Goal: Information Seeking & Learning: Compare options

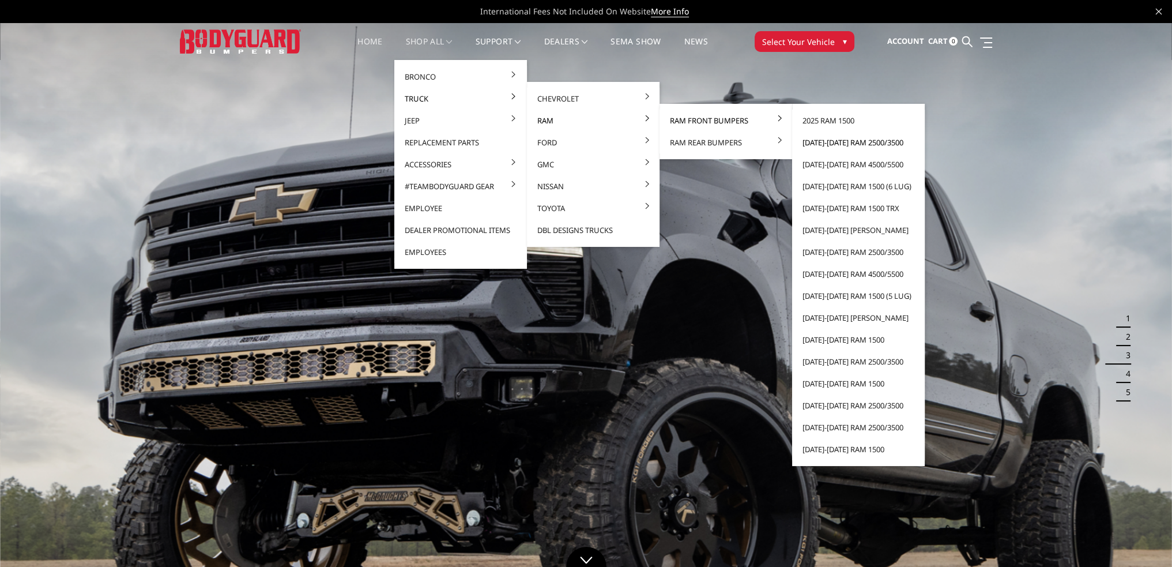
click at [858, 143] on link "[DATE]-[DATE] Ram 2500/3500" at bounding box center [858, 142] width 123 height 22
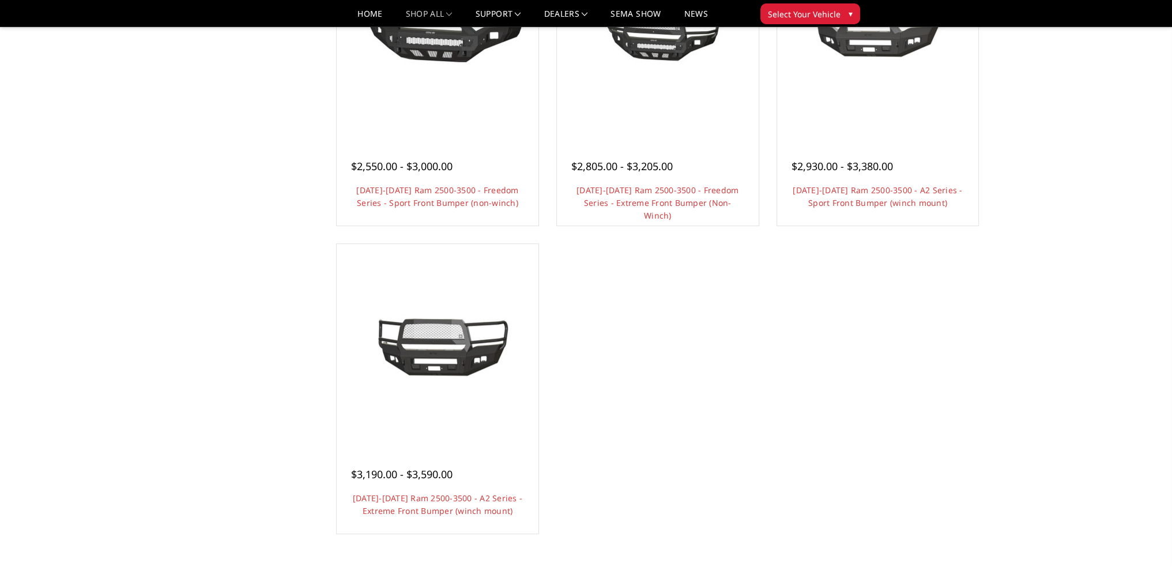
scroll to position [1038, 0]
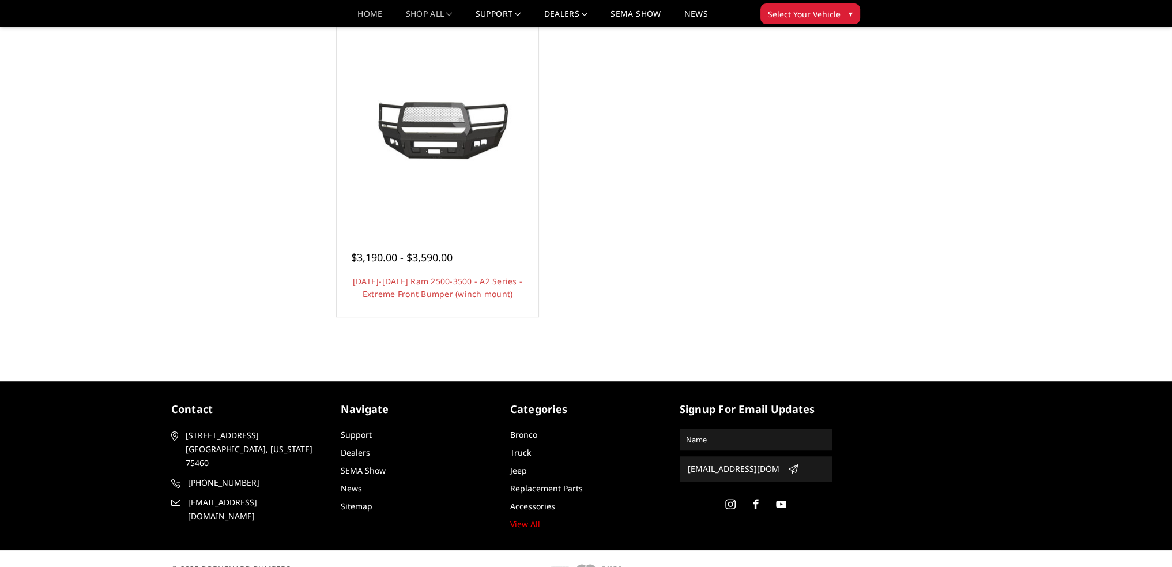
click at [357, 10] on link "Home" at bounding box center [369, 18] width 25 height 17
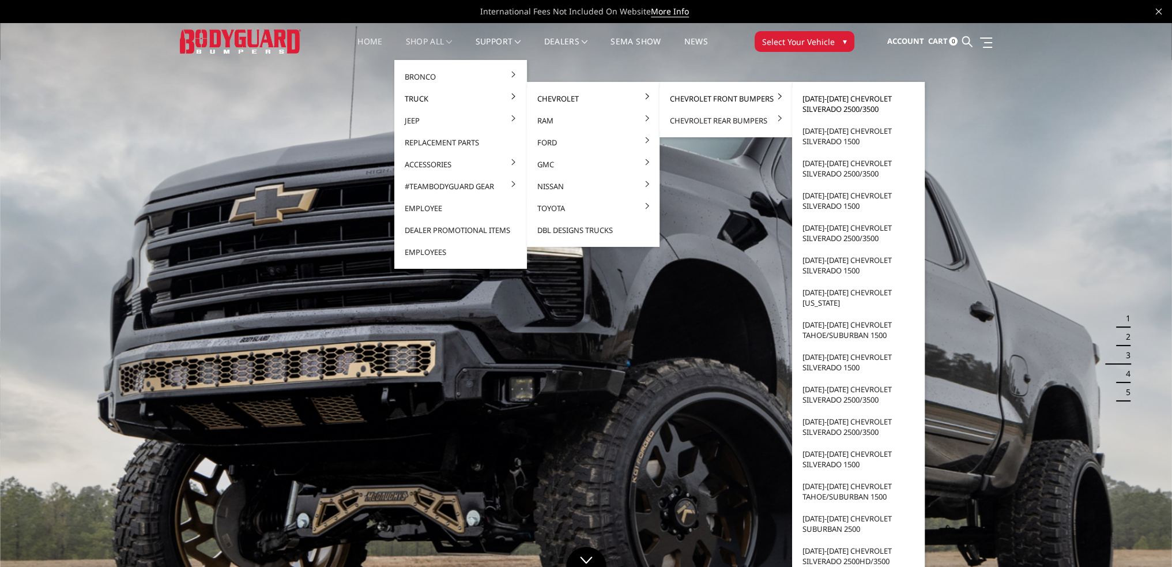
click at [841, 100] on link "[DATE]-[DATE] Chevrolet Silverado 2500/3500" at bounding box center [858, 104] width 123 height 32
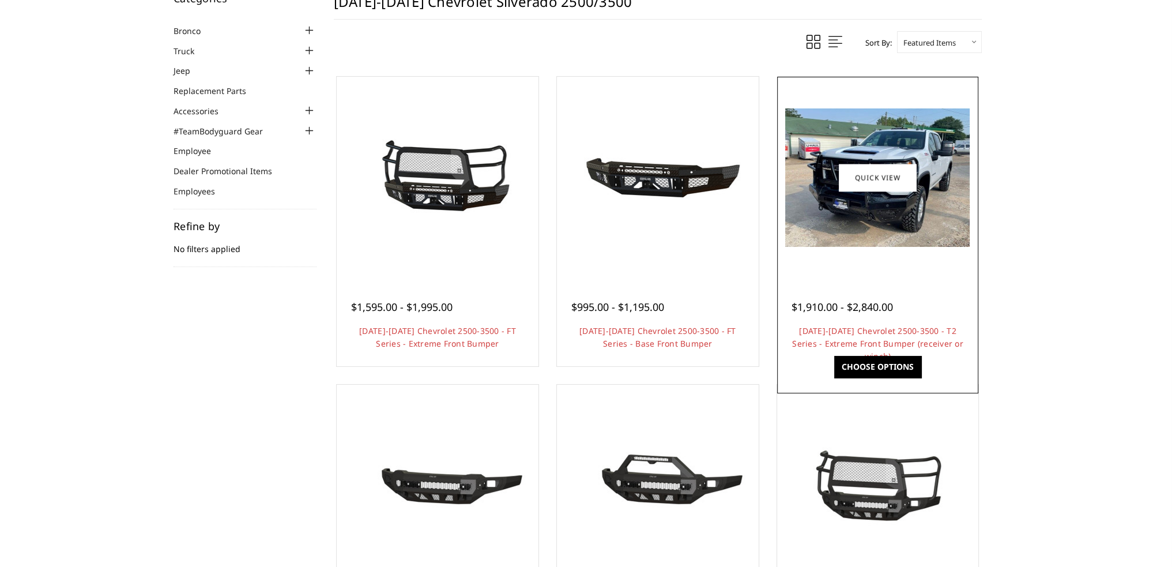
scroll to position [115, 0]
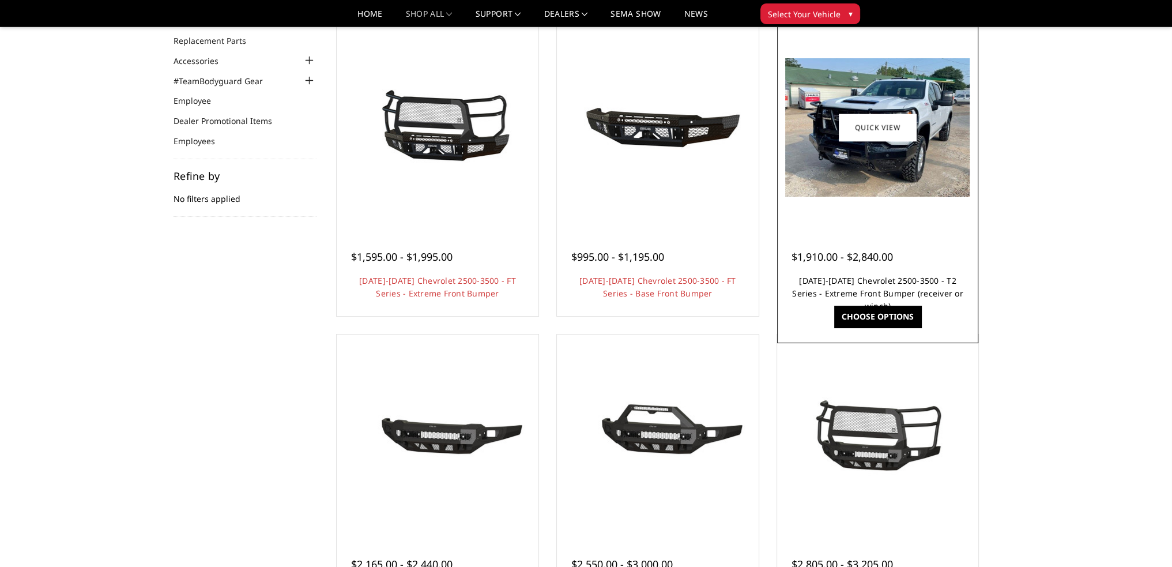
click at [869, 290] on link "2024-2025 Chevrolet 2500-3500 - T2 Series - Extreme Front Bumper (receiver or w…" at bounding box center [877, 293] width 171 height 36
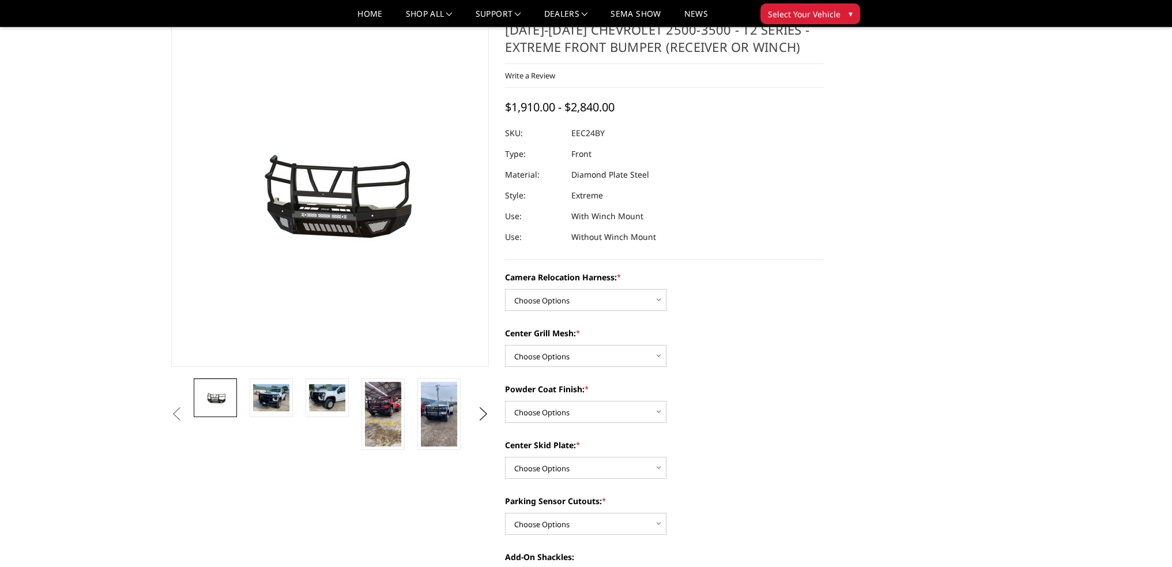
scroll to position [115, 0]
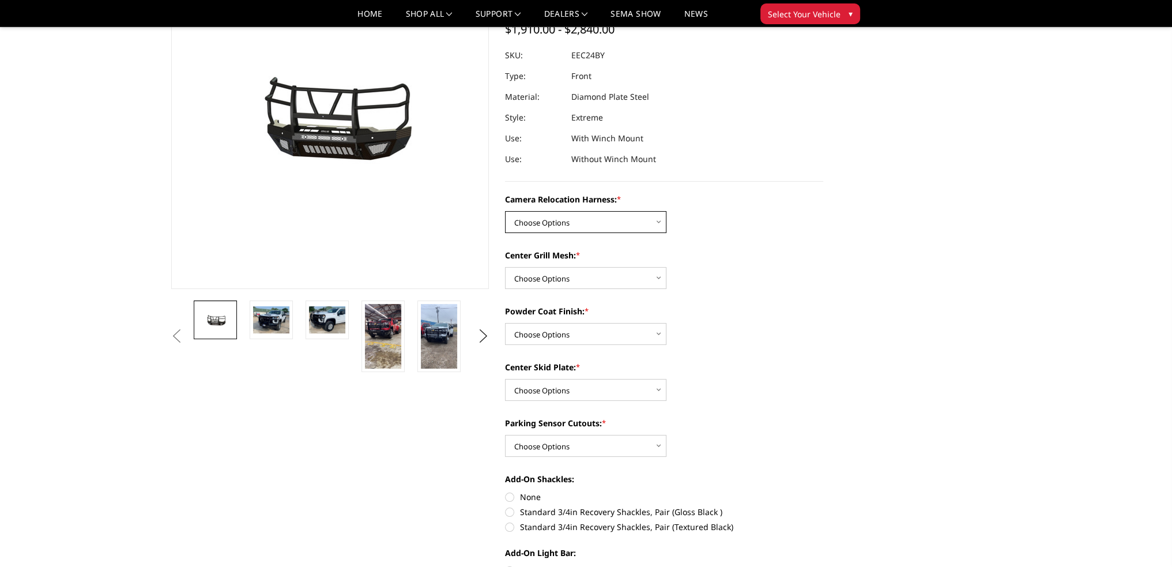
click at [571, 223] on select "Choose Options Without camera harness With camera harness" at bounding box center [585, 222] width 161 height 22
select select "3731"
click at [505, 211] on select "Choose Options Without camera harness With camera harness" at bounding box center [585, 222] width 161 height 22
drag, startPoint x: 553, startPoint y: 276, endPoint x: 553, endPoint y: 286, distance: 10.4
click at [553, 276] on select "Choose Options Without expanded metal With expanded metal" at bounding box center [585, 278] width 161 height 22
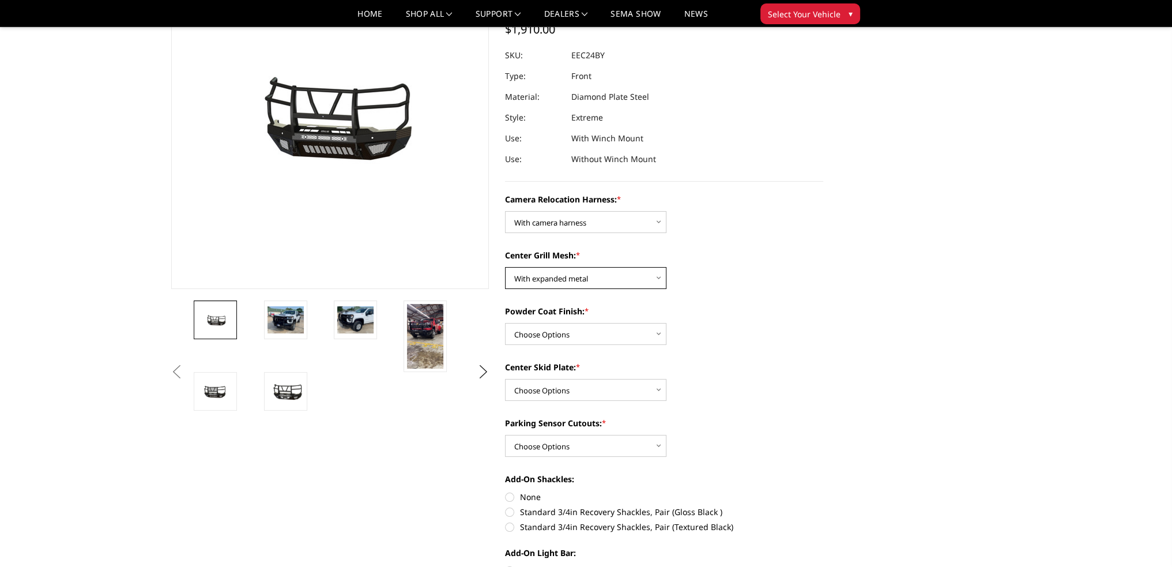
click at [505, 267] on select "Choose Options Without expanded metal With expanded metal" at bounding box center [585, 278] width 161 height 22
click at [536, 336] on select "Choose Options Textured Black Powder Coat Gloss Black Powder Coat Bare Metal" at bounding box center [585, 334] width 161 height 22
click at [556, 285] on select "Choose Options Without expanded metal With expanded metal" at bounding box center [585, 278] width 161 height 22
select select "3730"
click at [505, 267] on select "Choose Options Without expanded metal With expanded metal" at bounding box center [585, 278] width 161 height 22
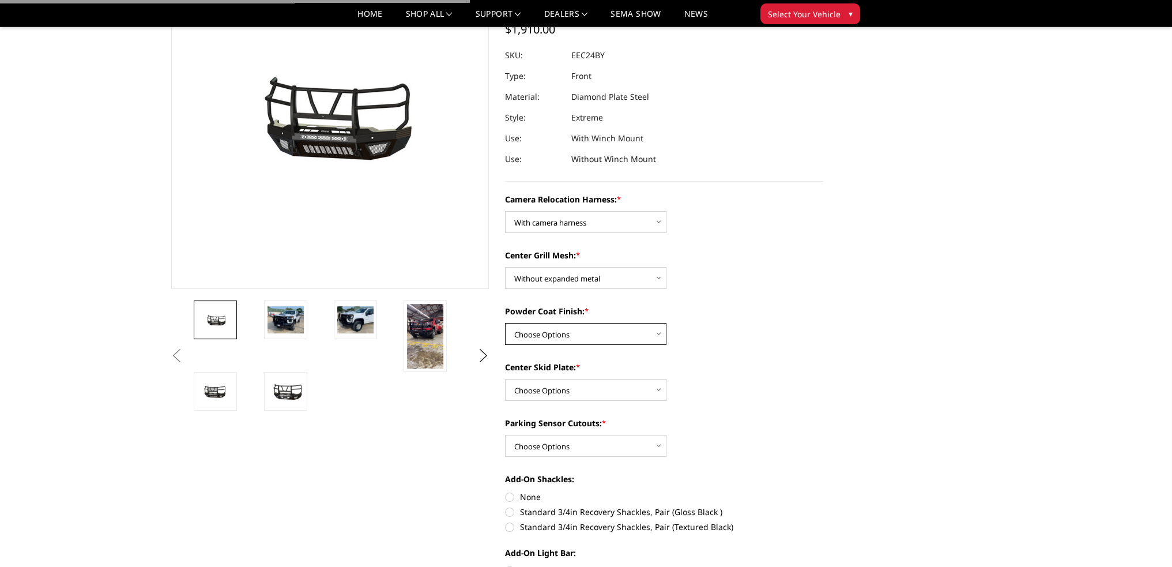
drag, startPoint x: 542, startPoint y: 336, endPoint x: 542, endPoint y: 343, distance: 6.9
click at [542, 336] on select "Choose Options Textured Black Powder Coat Gloss Black Powder Coat Bare Metal" at bounding box center [585, 334] width 161 height 22
select select "3726"
click at [505, 323] on select "Choose Options Textured Black Powder Coat Gloss Black Powder Coat Bare Metal" at bounding box center [585, 334] width 161 height 22
click at [537, 396] on select "Choose Options Winch Mount Skid Plate Standard Skid Plate (included) 2" Receive…" at bounding box center [585, 390] width 161 height 22
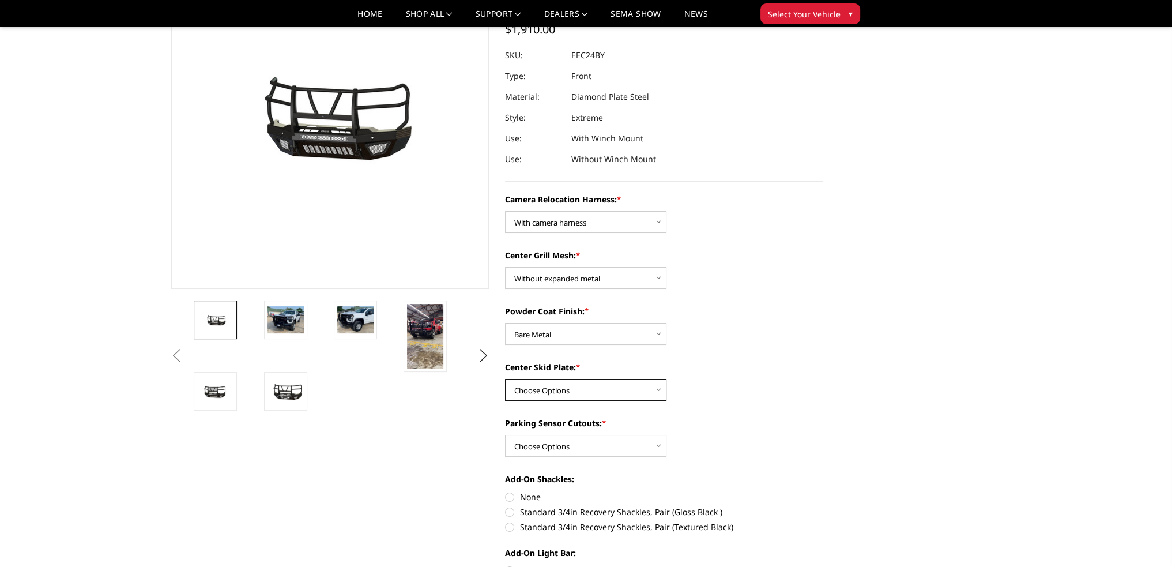
select select "3724"
click at [505, 379] on select "Choose Options Winch Mount Skid Plate Standard Skid Plate (included) 2" Receive…" at bounding box center [585, 390] width 161 height 22
click at [540, 444] on select "Choose Options Yes - With Parking Sensor Cutouts" at bounding box center [585, 446] width 161 height 22
select select "3722"
click at [505, 435] on select "Choose Options Yes - With Parking Sensor Cutouts" at bounding box center [585, 446] width 161 height 22
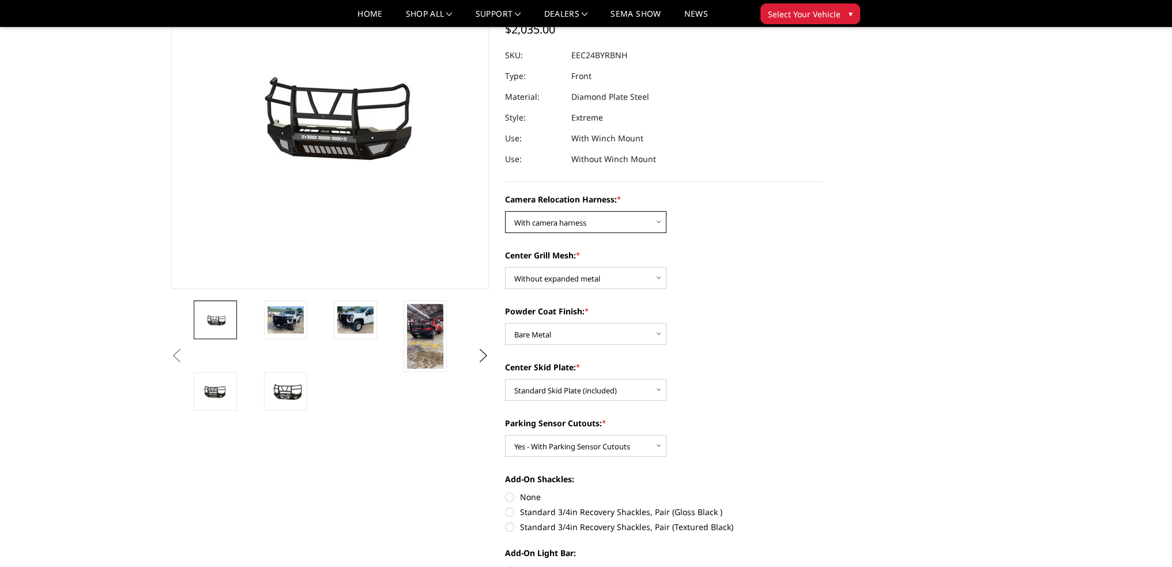
drag, startPoint x: 564, startPoint y: 221, endPoint x: 564, endPoint y: 232, distance: 11.5
click at [564, 221] on select "Choose Options Without camera harness With camera harness" at bounding box center [585, 222] width 161 height 22
click at [505, 211] on select "Choose Options Without camera harness With camera harness" at bounding box center [585, 222] width 161 height 22
click at [560, 218] on select "Choose Options Without camera harness With camera harness" at bounding box center [585, 222] width 161 height 22
select select "3731"
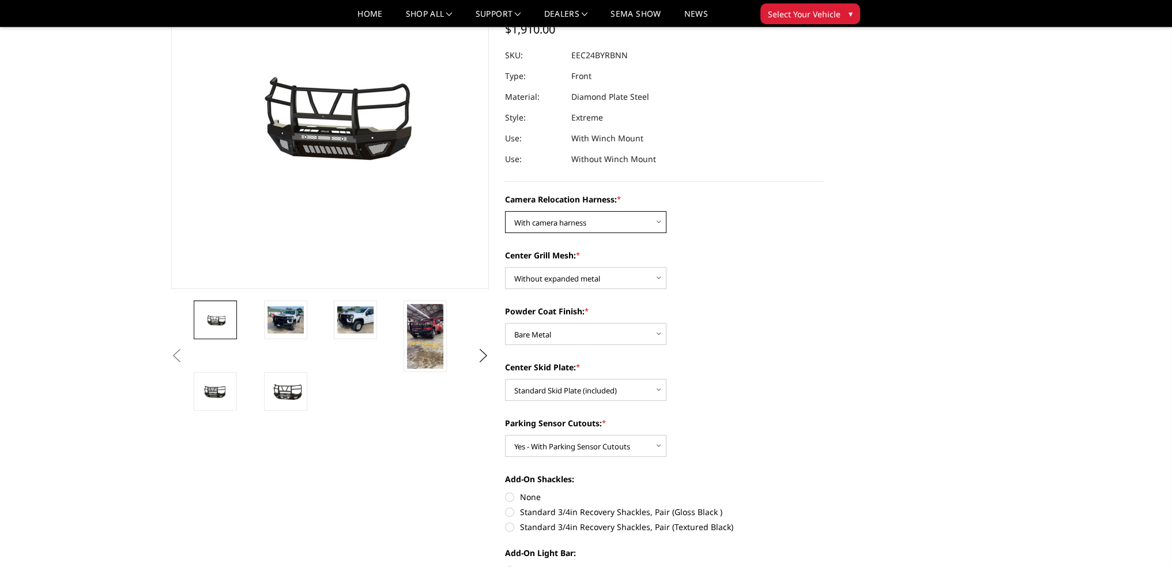
click at [505, 211] on select "Choose Options Without camera harness With camera harness" at bounding box center [585, 222] width 161 height 22
click at [547, 334] on select "Choose Options Textured Black Powder Coat Gloss Black Powder Coat Bare Metal" at bounding box center [585, 334] width 161 height 22
select select "3728"
click at [505, 323] on select "Choose Options Textured Black Powder Coat Gloss Black Powder Coat Bare Metal" at bounding box center [585, 334] width 161 height 22
click at [562, 225] on select "Choose Options Without camera harness With camera harness" at bounding box center [585, 222] width 161 height 22
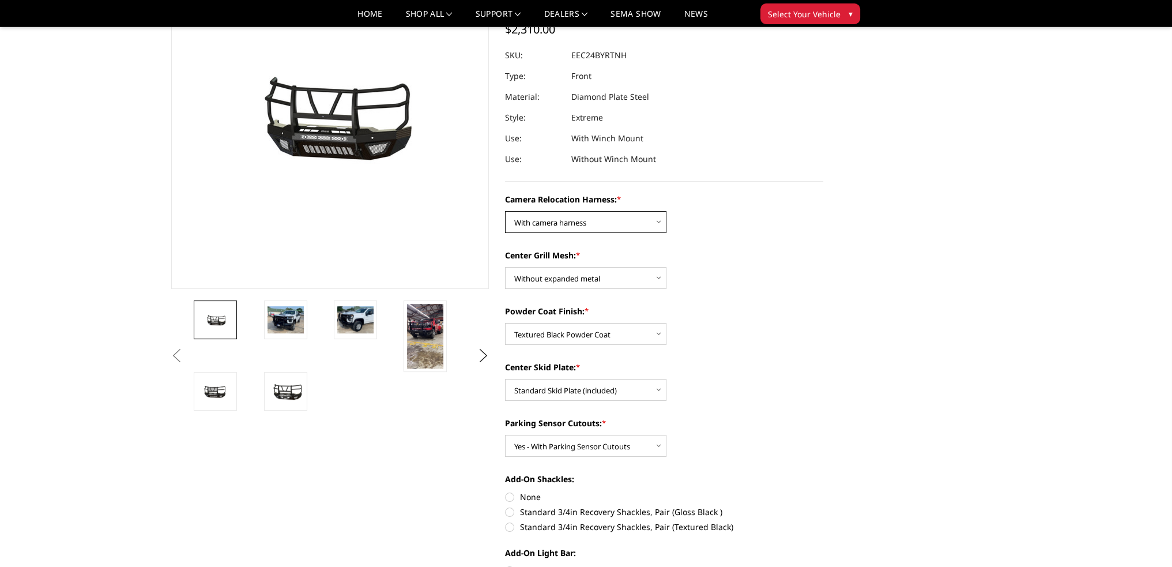
select select "3732"
click at [505, 211] on select "Choose Options Without camera harness With camera harness" at bounding box center [585, 222] width 161 height 22
drag, startPoint x: 581, startPoint y: 223, endPoint x: 578, endPoint y: 232, distance: 9.7
click at [581, 223] on select "Choose Options Without camera harness With camera harness" at bounding box center [585, 222] width 161 height 22
click at [505, 211] on select "Choose Options Without camera harness With camera harness" at bounding box center [585, 222] width 161 height 22
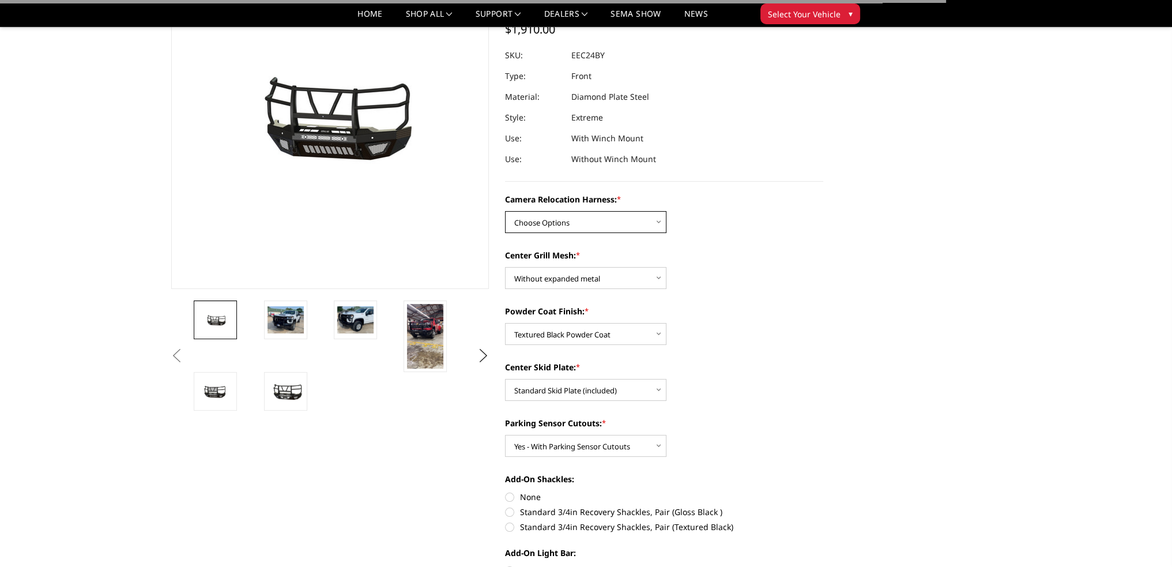
drag, startPoint x: 576, startPoint y: 221, endPoint x: 576, endPoint y: 231, distance: 10.4
click at [576, 221] on select "Choose Options Without camera harness With camera harness" at bounding box center [585, 222] width 161 height 22
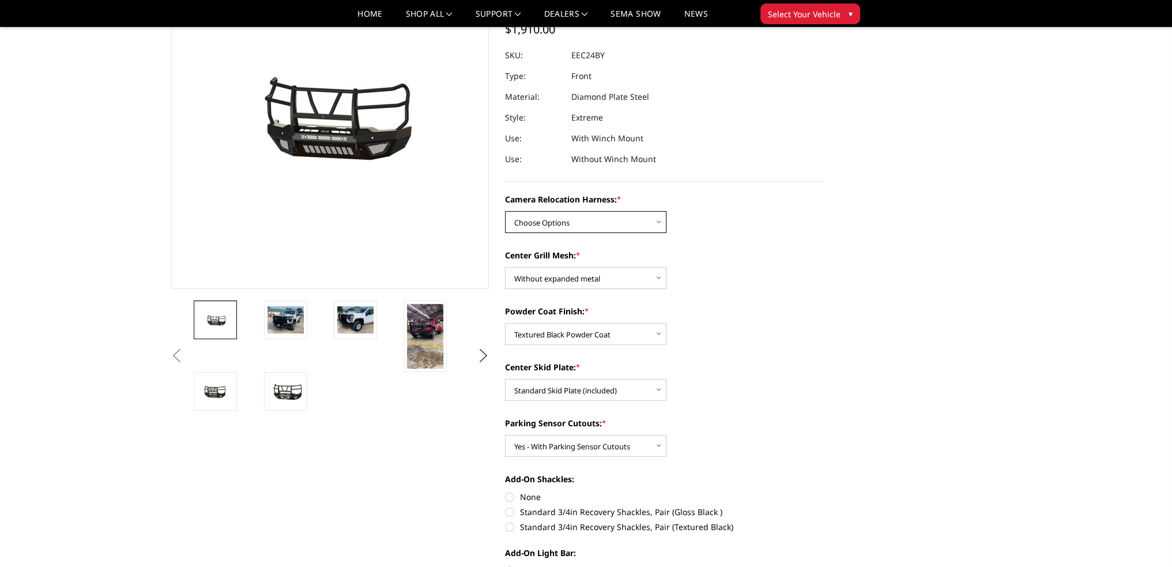
select select "3731"
click at [505, 211] on select "Choose Options Without camera harness With camera harness" at bounding box center [585, 222] width 161 height 22
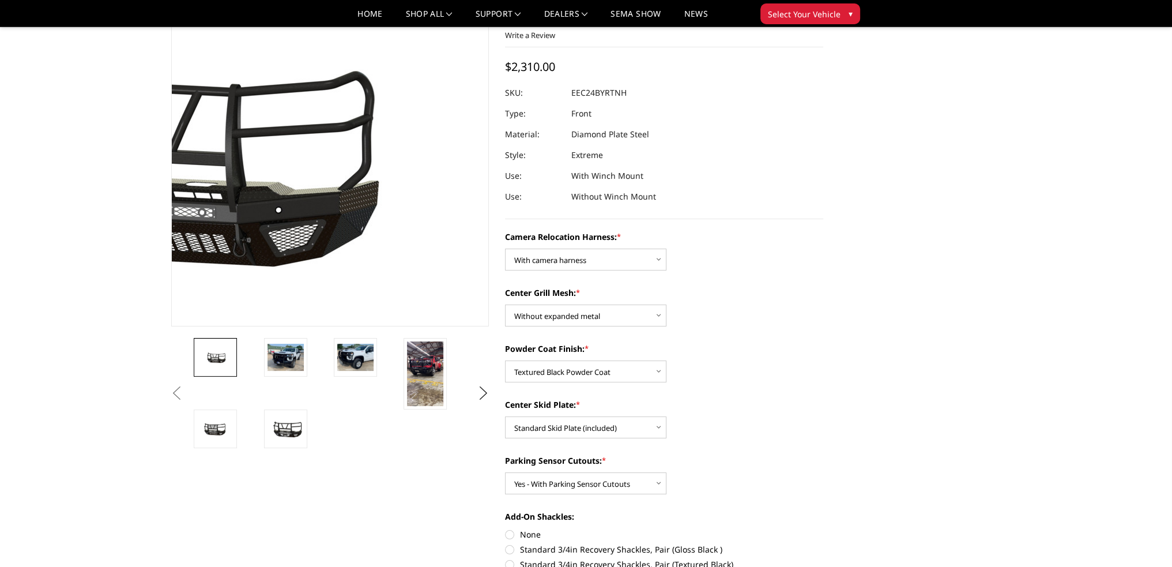
scroll to position [0, 0]
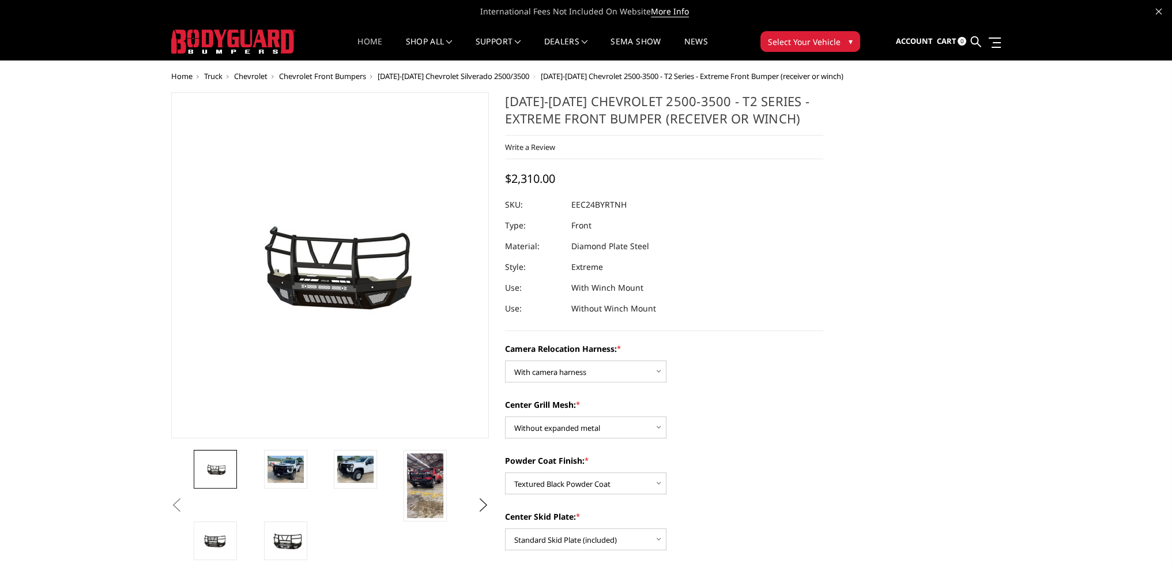
click at [366, 39] on link "Home" at bounding box center [369, 48] width 25 height 22
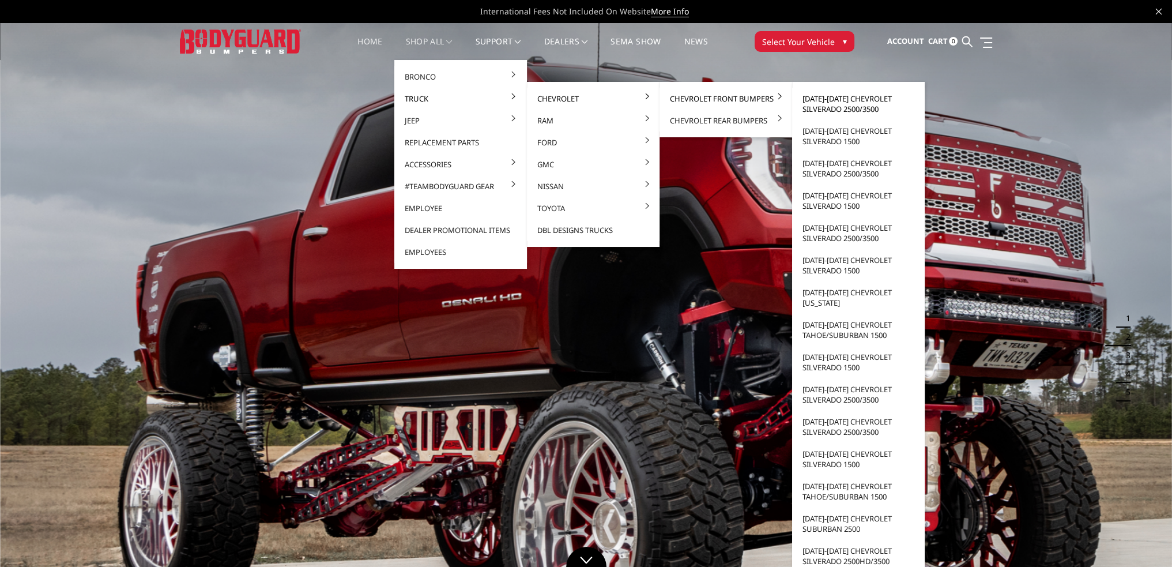
click at [806, 101] on link "[DATE]-[DATE] Chevrolet Silverado 2500/3500" at bounding box center [858, 104] width 123 height 32
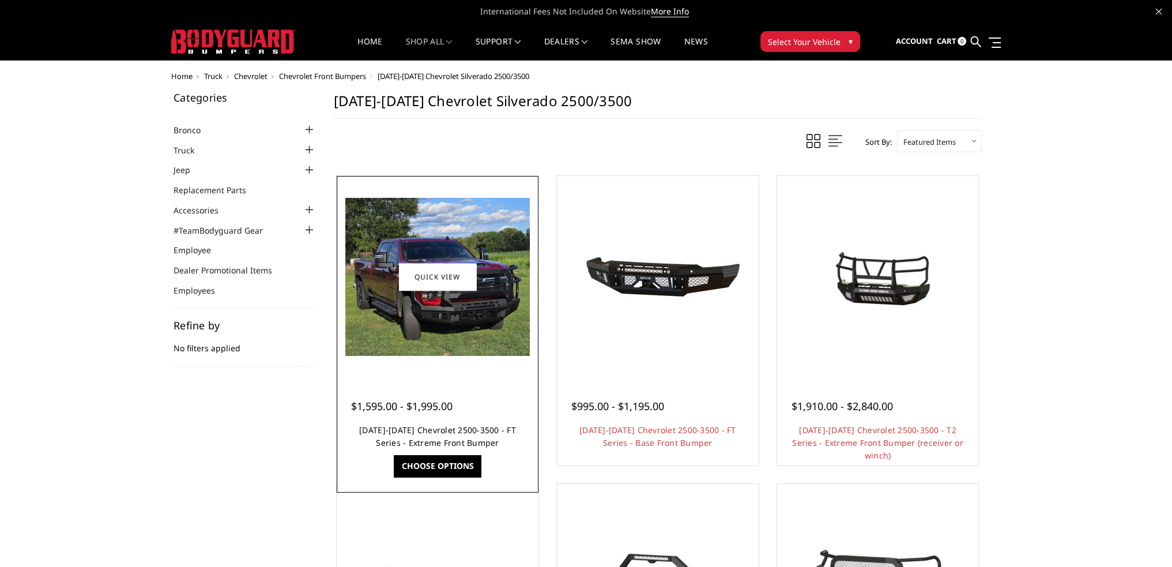
click at [450, 428] on link "[DATE]-[DATE] Chevrolet 2500-3500 - FT Series - Extreme Front Bumper" at bounding box center [437, 436] width 157 height 24
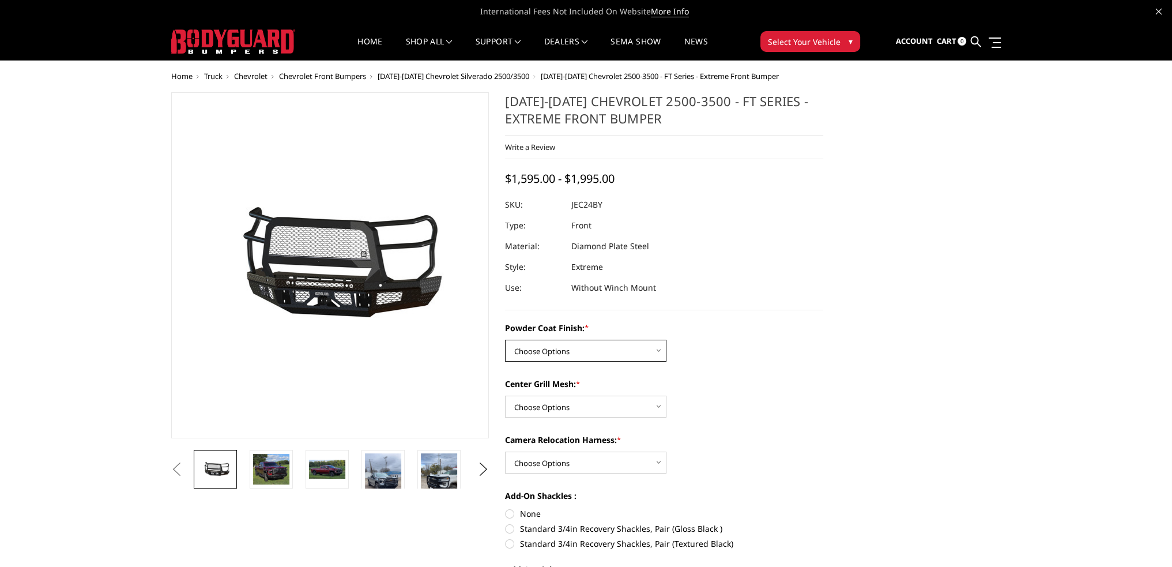
drag, startPoint x: 572, startPoint y: 346, endPoint x: 574, endPoint y: 360, distance: 14.6
click at [572, 346] on select "Choose Options Bare Metal Gloss Black Powder Coat Textured Black Powder Coat" at bounding box center [585, 351] width 161 height 22
select select "3278"
click at [505, 340] on select "Choose Options Bare Metal Gloss Black Powder Coat Textured Black Powder Coat" at bounding box center [585, 351] width 161 height 22
drag, startPoint x: 558, startPoint y: 405, endPoint x: 554, endPoint y: 416, distance: 11.7
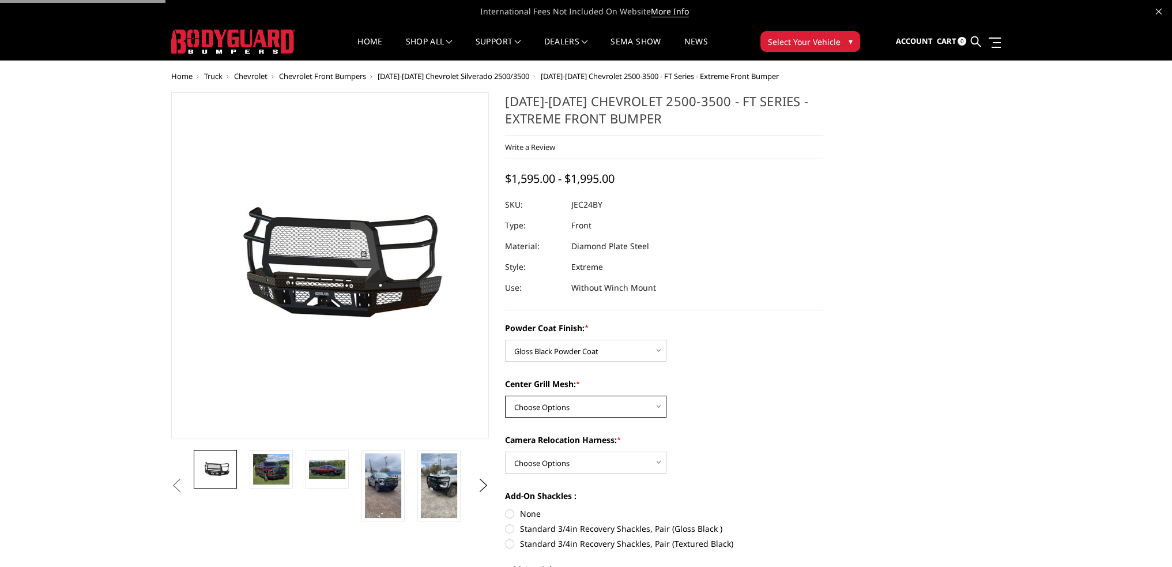
click at [558, 405] on select "Choose Options WITH Expanded Metal in Center Grill WITHOUT Expanded Metal in Ce…" at bounding box center [585, 406] width 161 height 22
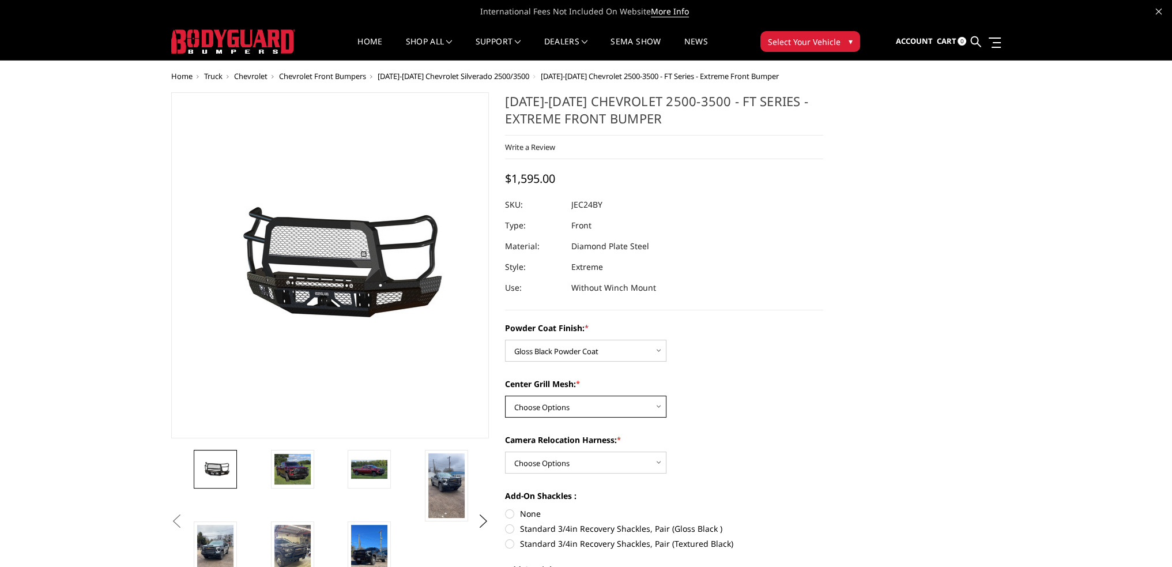
select select "3280"
click at [505, 395] on select "Choose Options WITH Expanded Metal in Center Grill WITHOUT Expanded Metal in Ce…" at bounding box center [585, 406] width 161 height 22
click at [540, 456] on select "Choose Options WITH Camera Relocation Harness WITHOUT Camera Relocation Harness" at bounding box center [585, 462] width 161 height 22
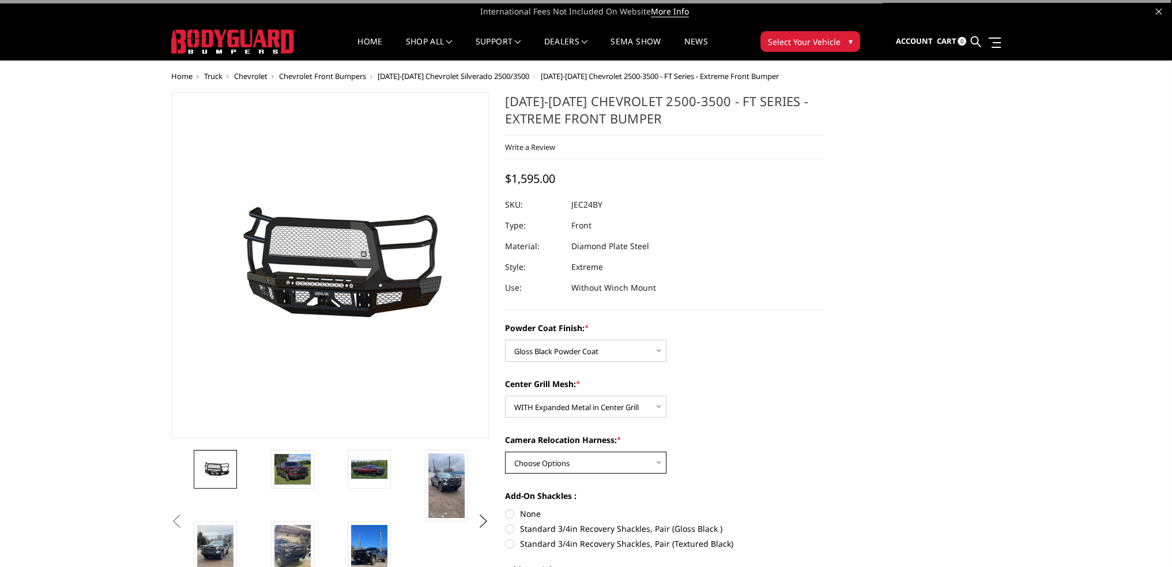
select select "3282"
click at [505, 451] on select "Choose Options WITH Camera Relocation Harness WITHOUT Camera Relocation Harness" at bounding box center [585, 462] width 161 height 22
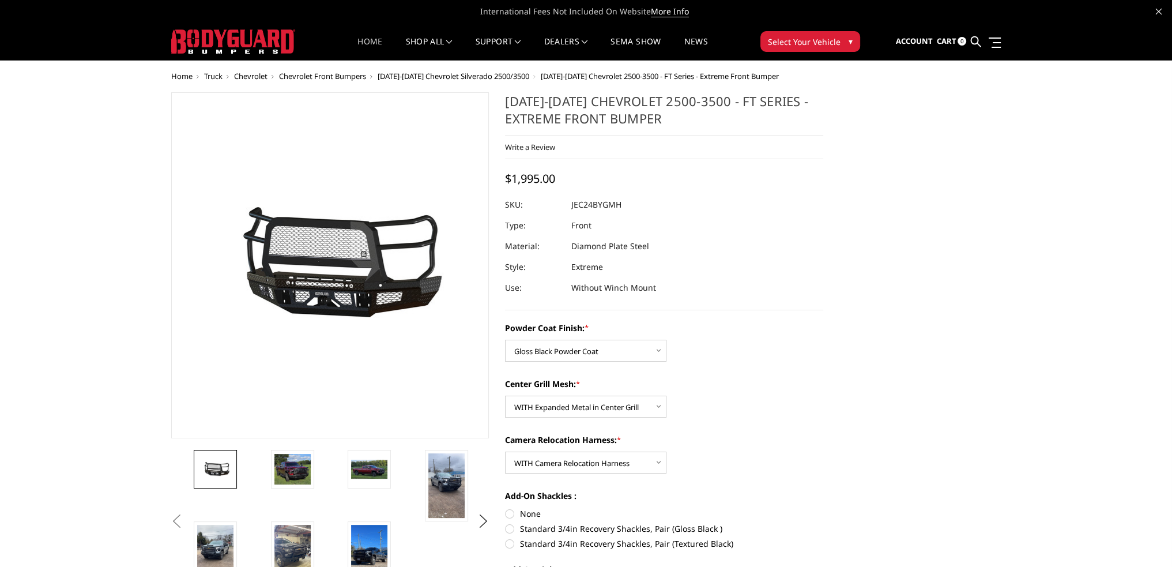
click at [371, 44] on link "Home" at bounding box center [369, 48] width 25 height 22
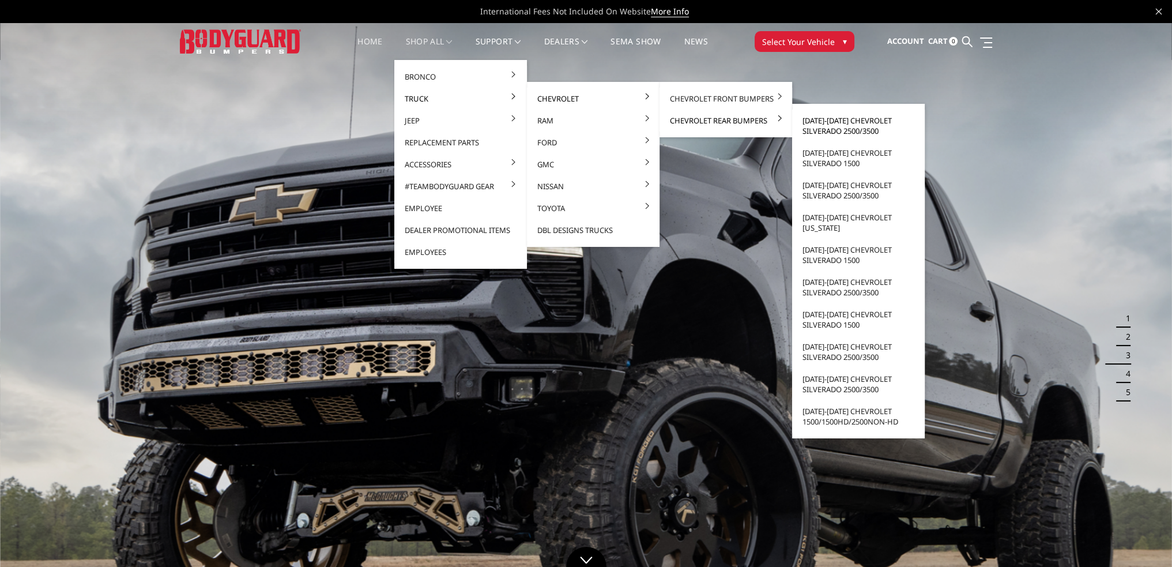
click at [860, 125] on link "[DATE]-[DATE] Chevrolet Silverado 2500/3500" at bounding box center [858, 126] width 123 height 32
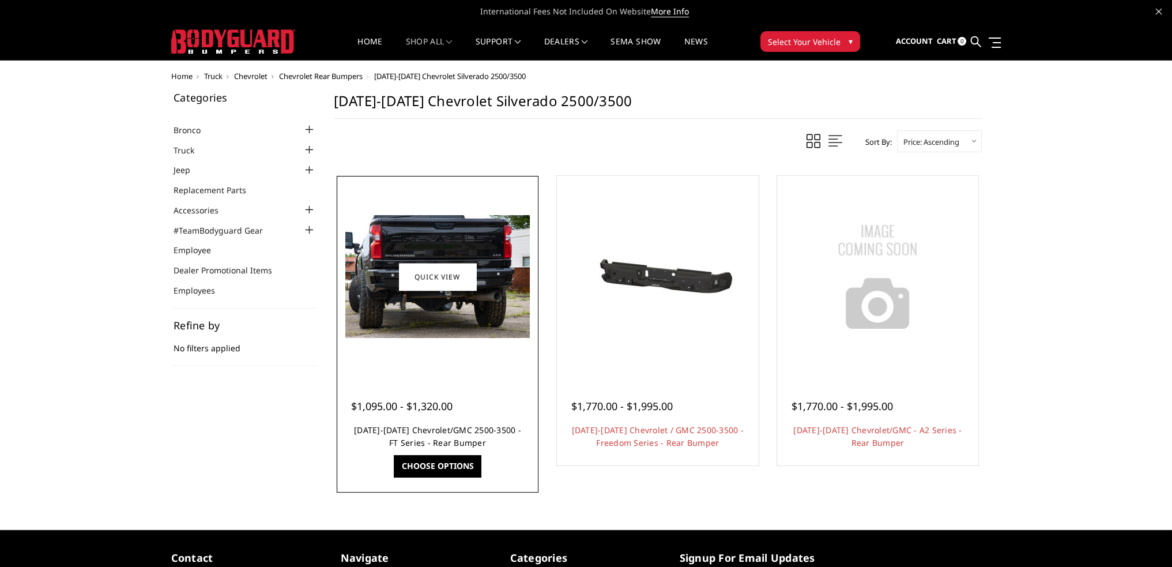
click at [440, 429] on link "[DATE]-[DATE] Chevrolet/GMC 2500-3500 - FT Series - Rear Bumper" at bounding box center [437, 436] width 167 height 24
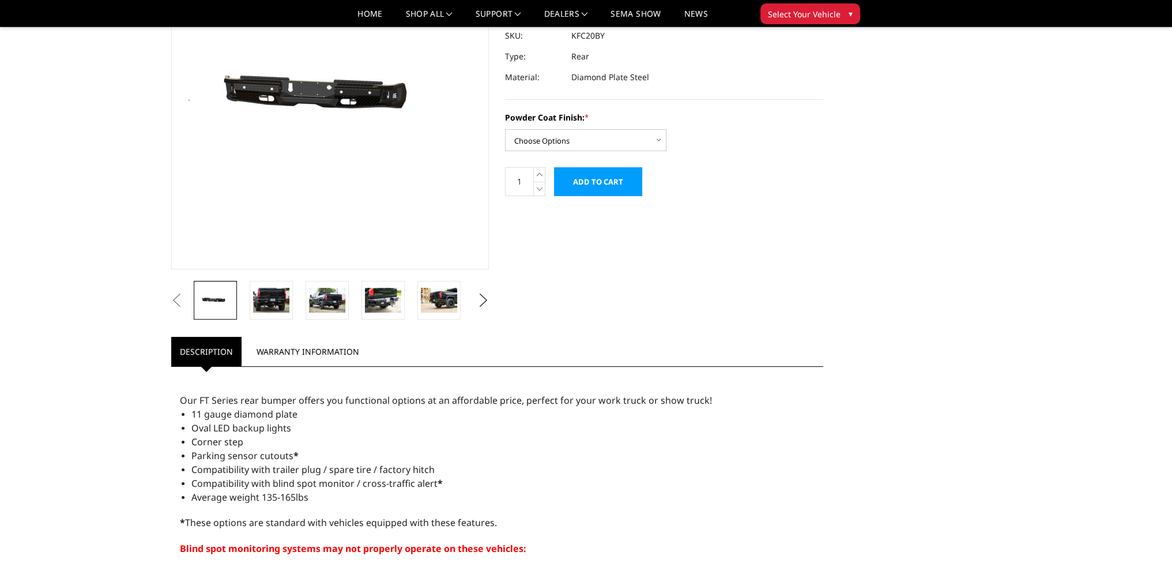
scroll to position [115, 0]
